Goal: Check status: Check status

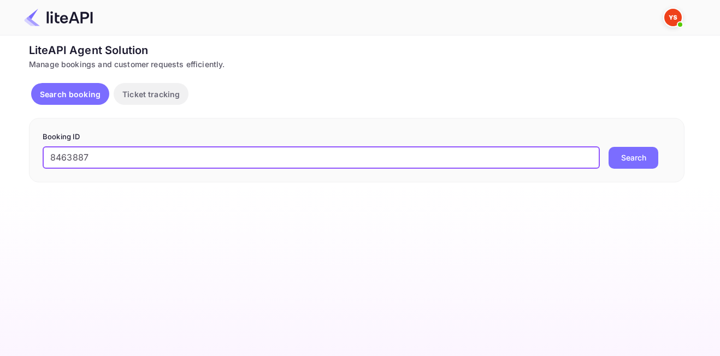
type input "8463887"
click at [609, 147] on button "Search" at bounding box center [634, 158] width 50 height 22
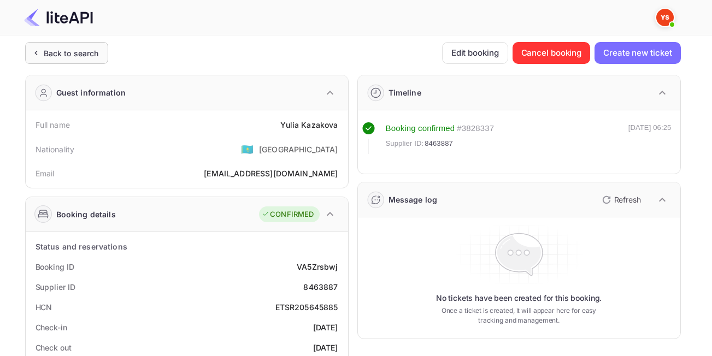
click at [60, 53] on div "Back to search" at bounding box center [71, 53] width 55 height 11
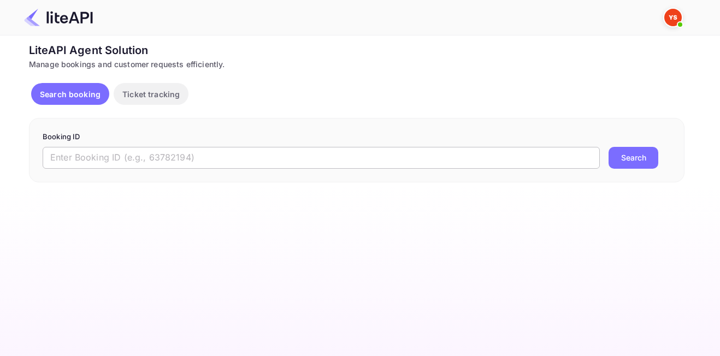
click at [277, 157] on input "text" at bounding box center [321, 158] width 557 height 22
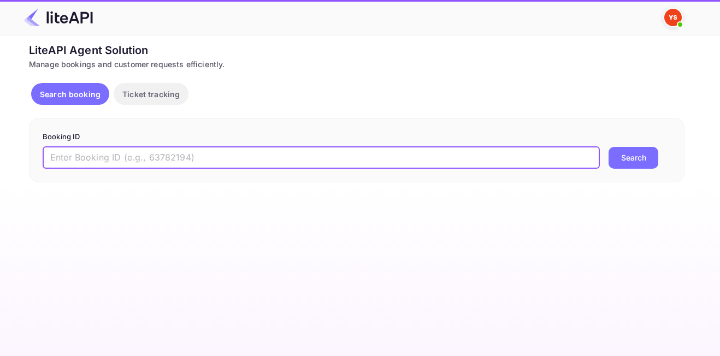
paste input "8729377"
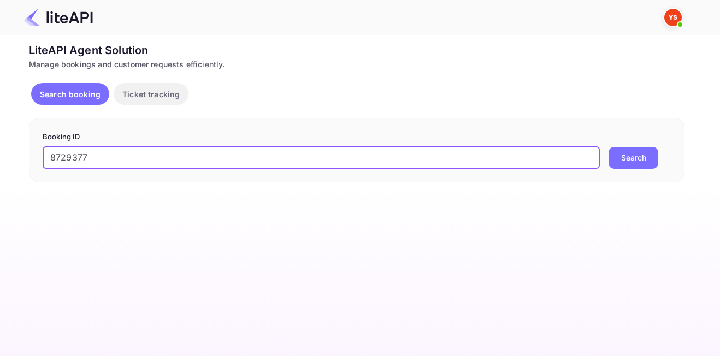
type input "8729377"
click at [650, 155] on button "Search" at bounding box center [634, 158] width 50 height 22
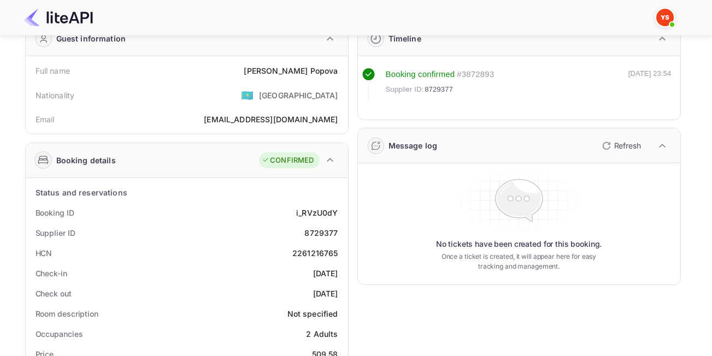
scroll to position [57, 0]
